Goal: Navigation & Orientation: Find specific page/section

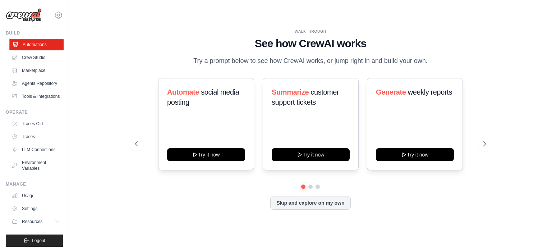
click at [32, 41] on link "Automations" at bounding box center [36, 45] width 54 height 12
click at [323, 206] on button "Skip and explore on my own" at bounding box center [310, 202] width 80 height 14
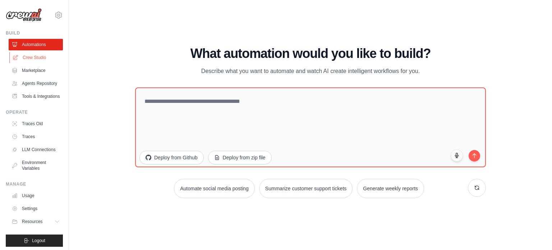
click at [31, 58] on link "Crew Studio" at bounding box center [36, 58] width 54 height 12
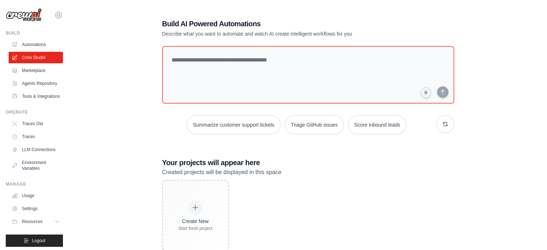
scroll to position [19, 0]
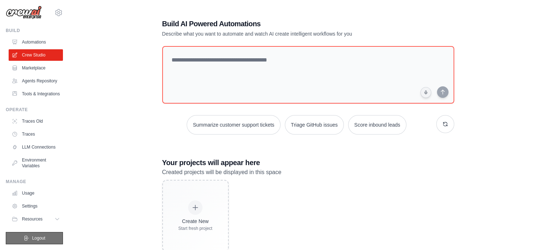
click at [41, 237] on span "Logout" at bounding box center [38, 238] width 13 height 6
